Goal: Transaction & Acquisition: Purchase product/service

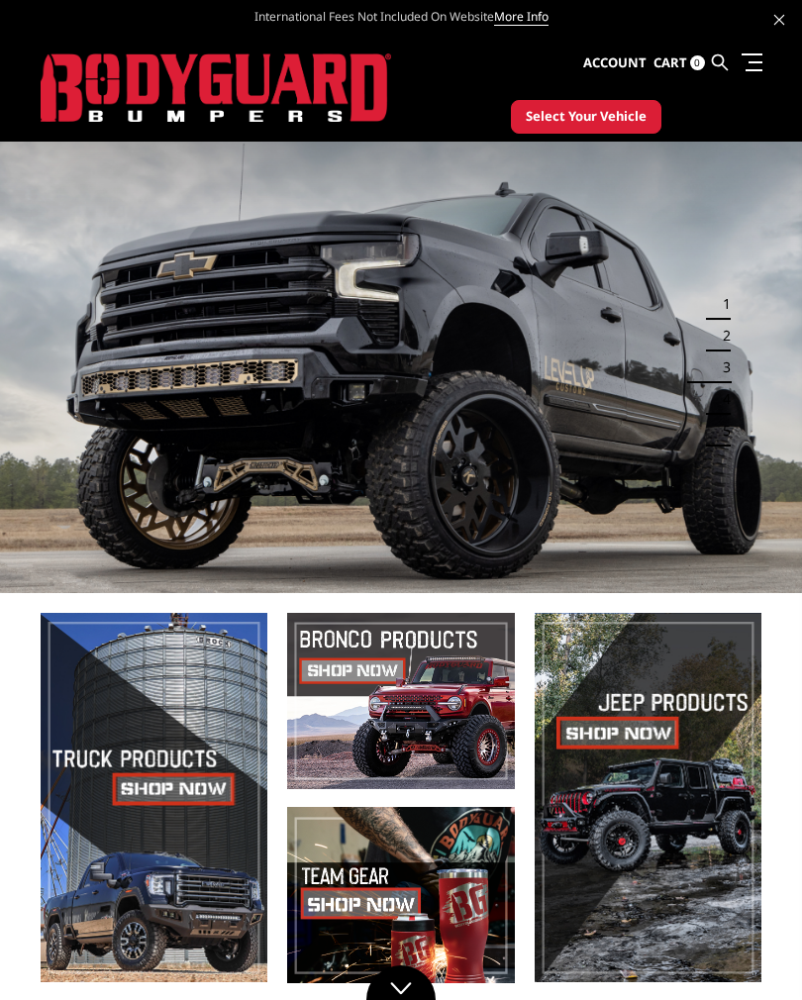
click at [602, 122] on span "Select Your Vehicle" at bounding box center [586, 117] width 121 height 20
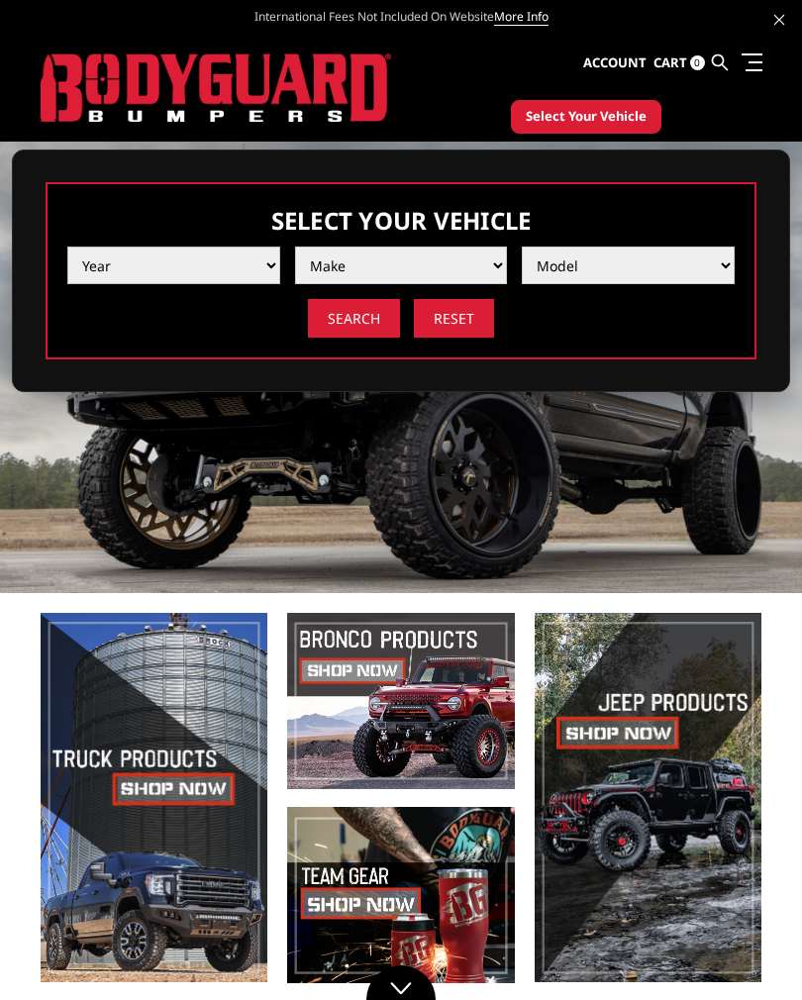
click at [212, 270] on select "Year [DATE] 2024 2023 2022 2021 2020 2019 2018 2017 2016 2015 2014 2013 2012 20…" at bounding box center [173, 265] width 213 height 38
select select "yr_2025"
click at [471, 268] on select "Make Chevrolet Ford GMC Ram Toyota" at bounding box center [401, 265] width 213 height 38
select select "mk_ford"
click at [680, 269] on select "Model F150 F150 Raptor F250 / F350 F450 F550" at bounding box center [628, 265] width 213 height 38
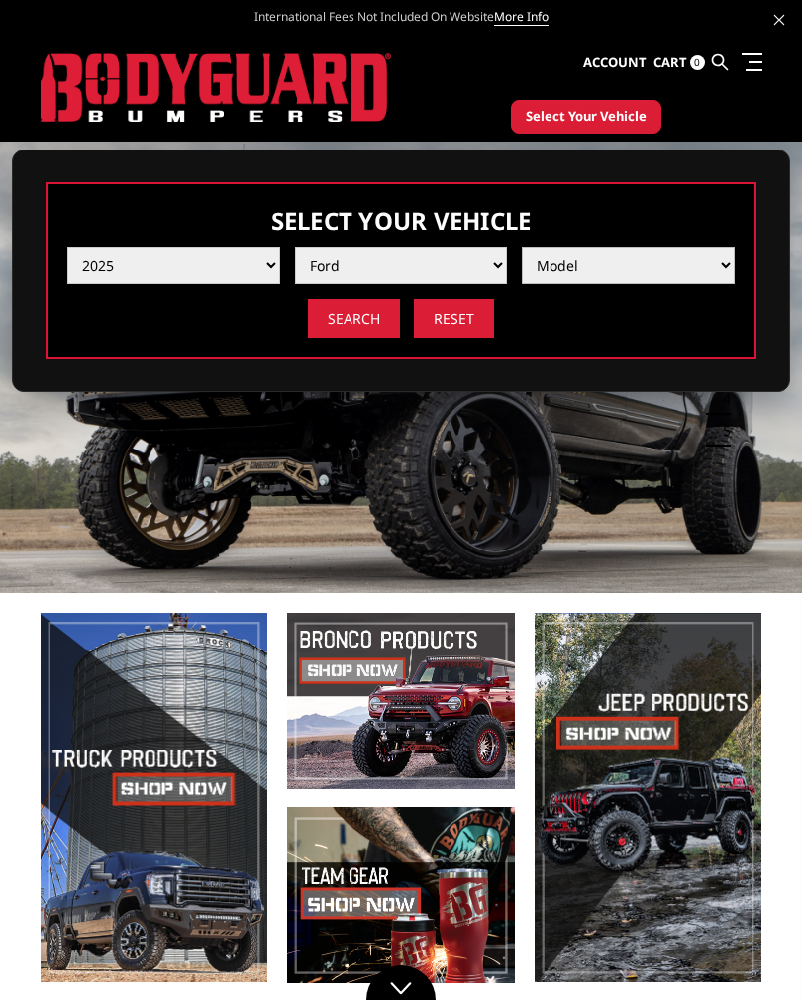
select select "md_f450"
click at [360, 317] on input "Search" at bounding box center [354, 318] width 92 height 39
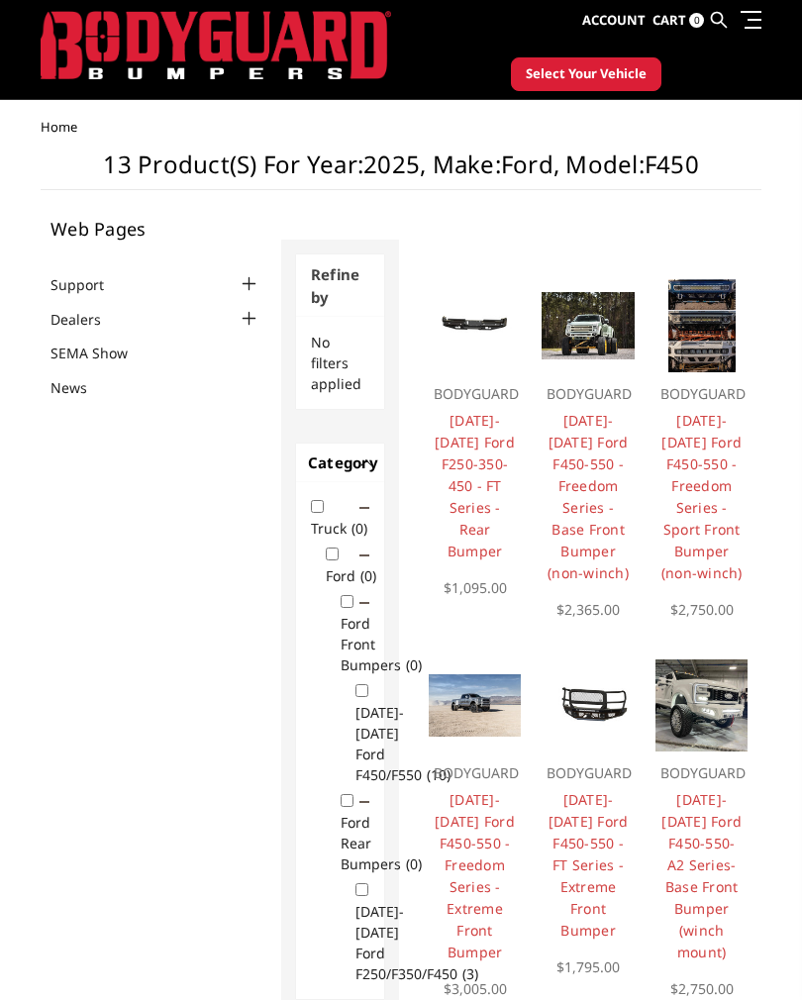
scroll to position [35, 0]
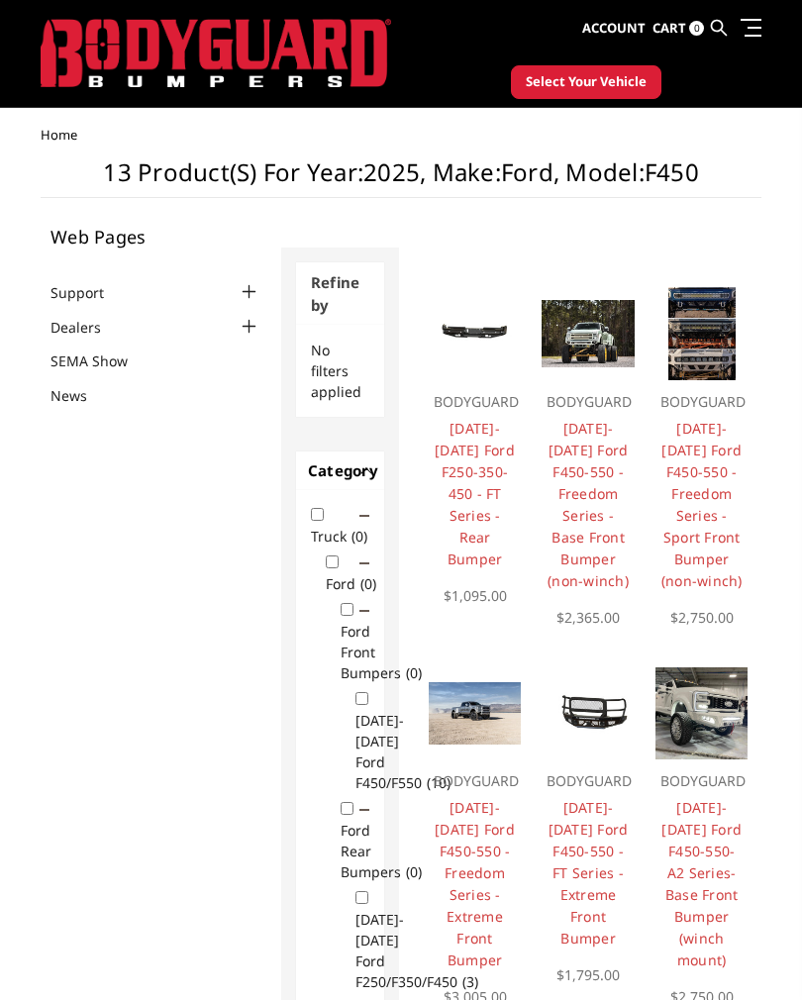
click at [707, 343] on img at bounding box center [701, 333] width 67 height 93
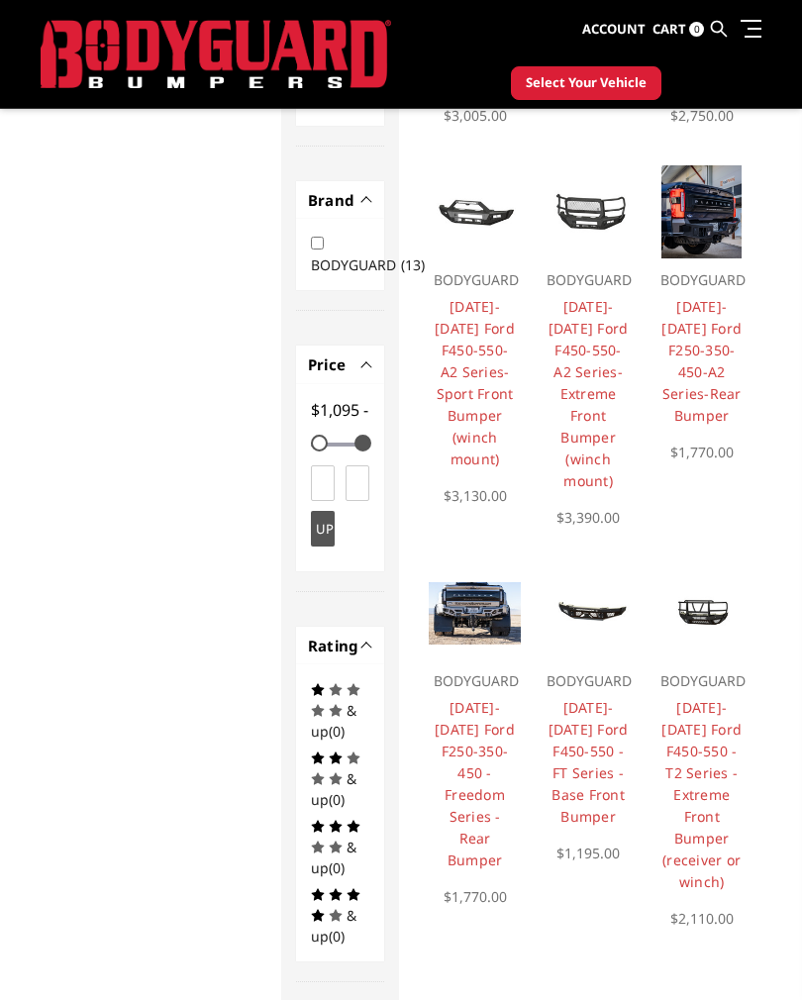
scroll to position [905, 0]
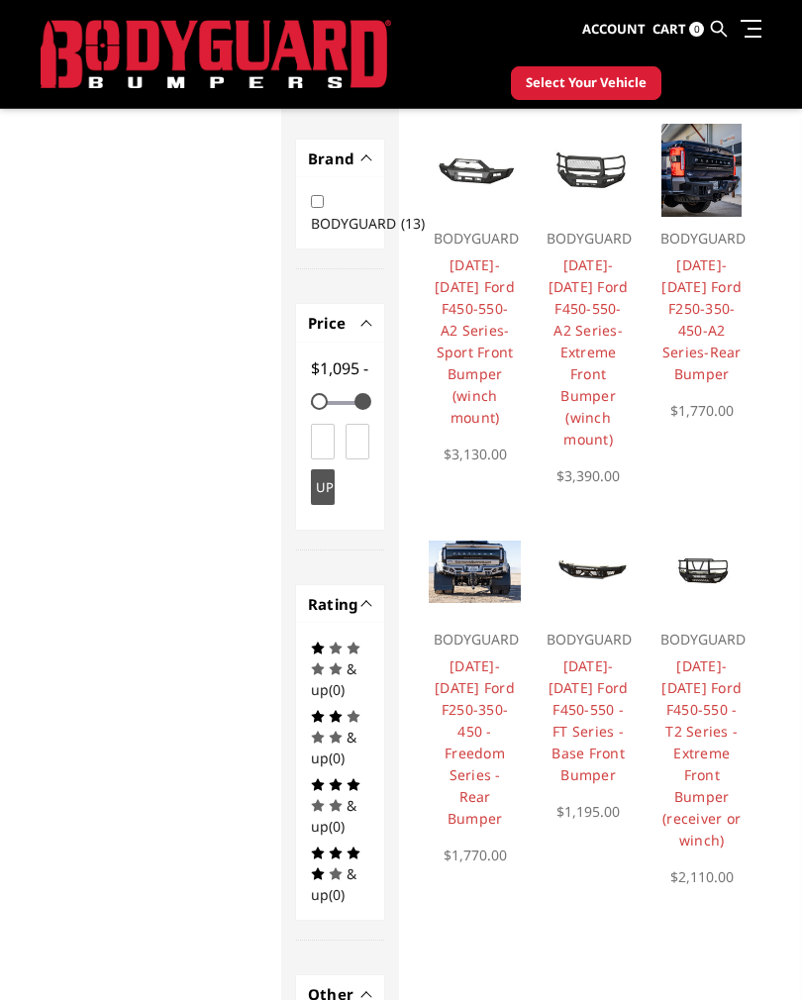
click at [598, 676] on link "2023-2025 Ford F450-550 - FT Series - Base Front Bumper" at bounding box center [588, 720] width 80 height 128
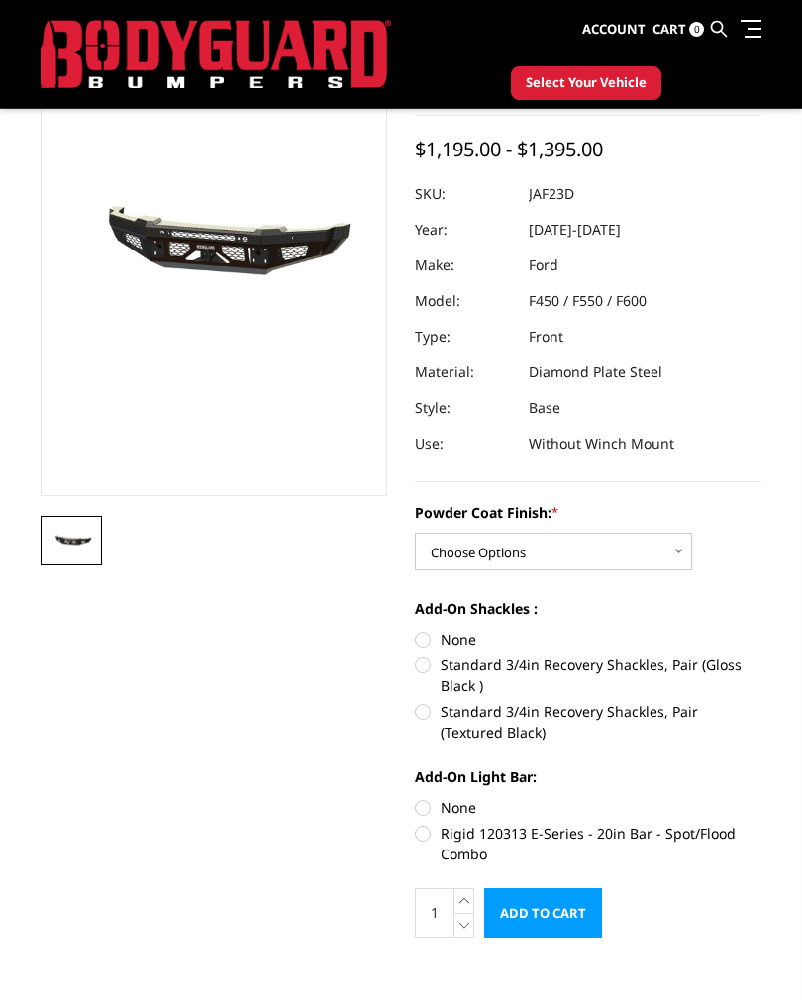
scroll to position [156, 0]
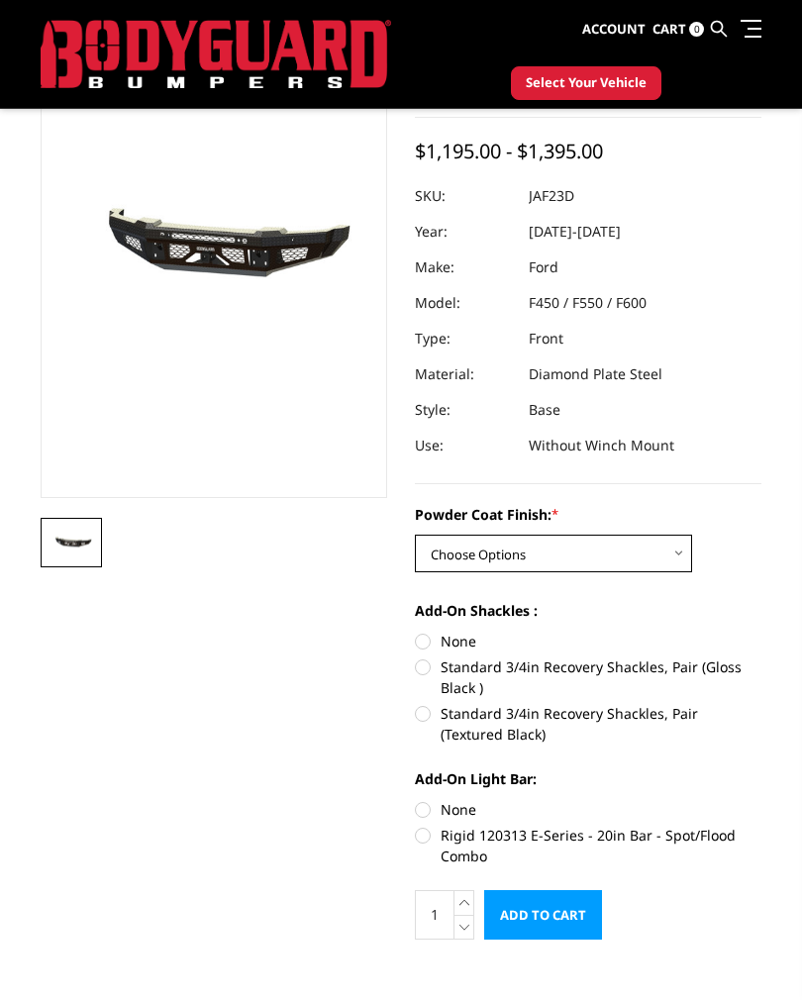
click at [665, 561] on select "Choose Options Bare Metal Gloss Black Powder Coat Textured Black Powder Coat" at bounding box center [553, 553] width 277 height 38
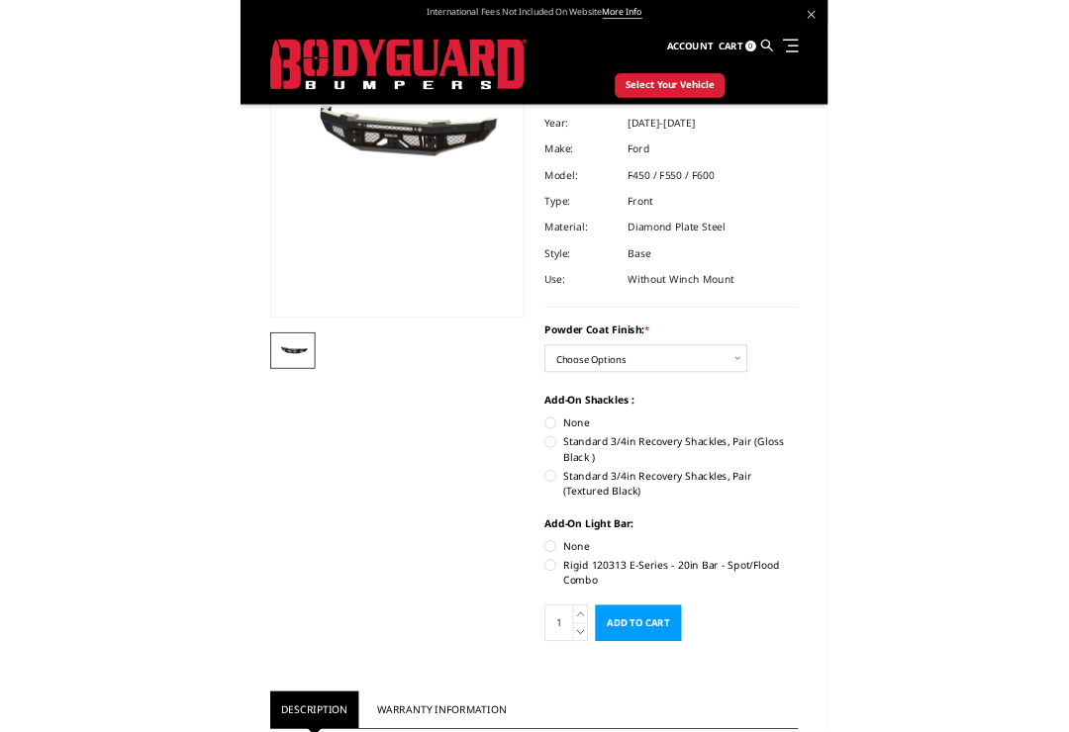
scroll to position [339, 0]
